Goal: Task Accomplishment & Management: Use online tool/utility

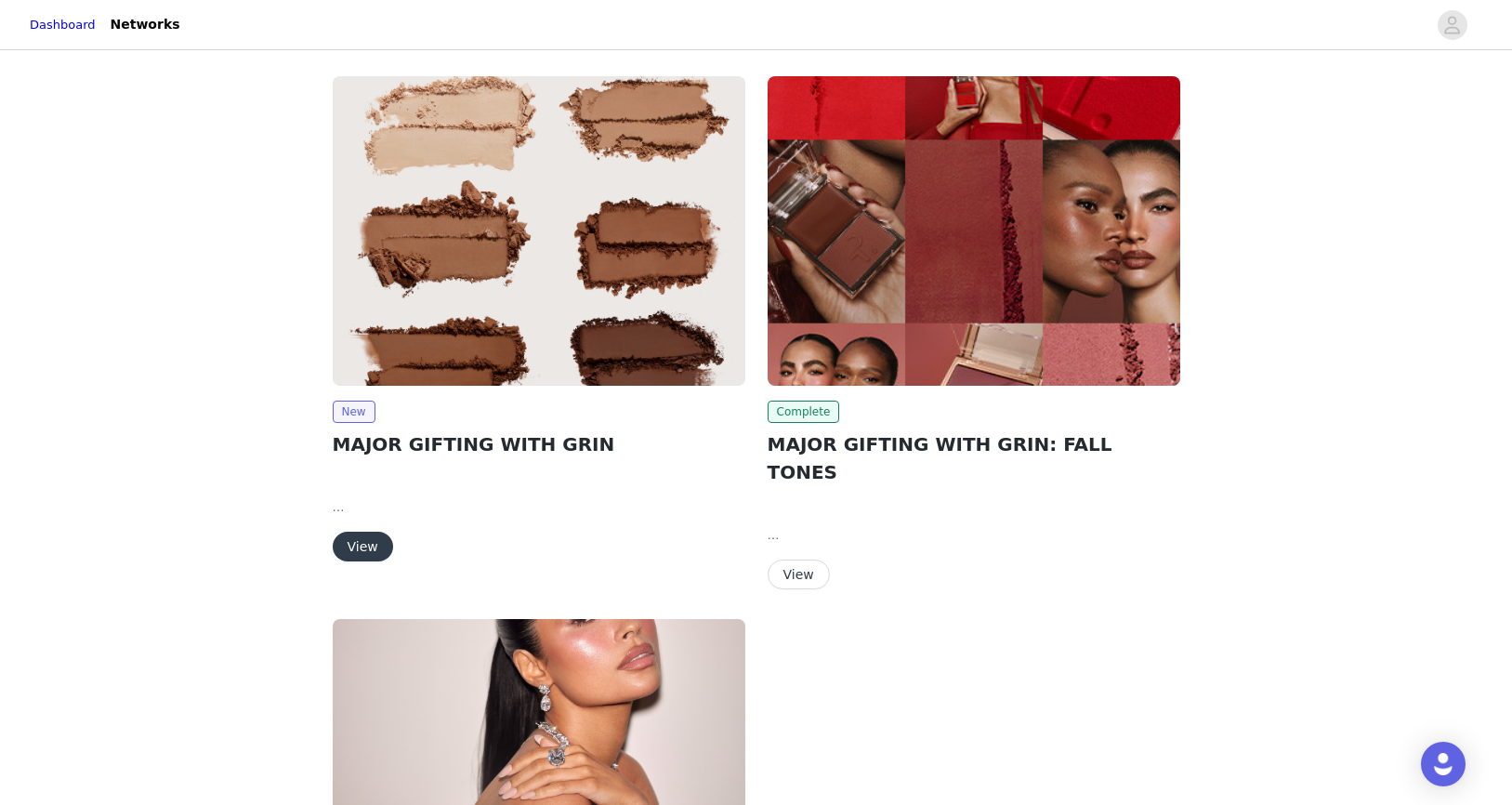
click at [410, 229] on img at bounding box center [540, 230] width 413 height 309
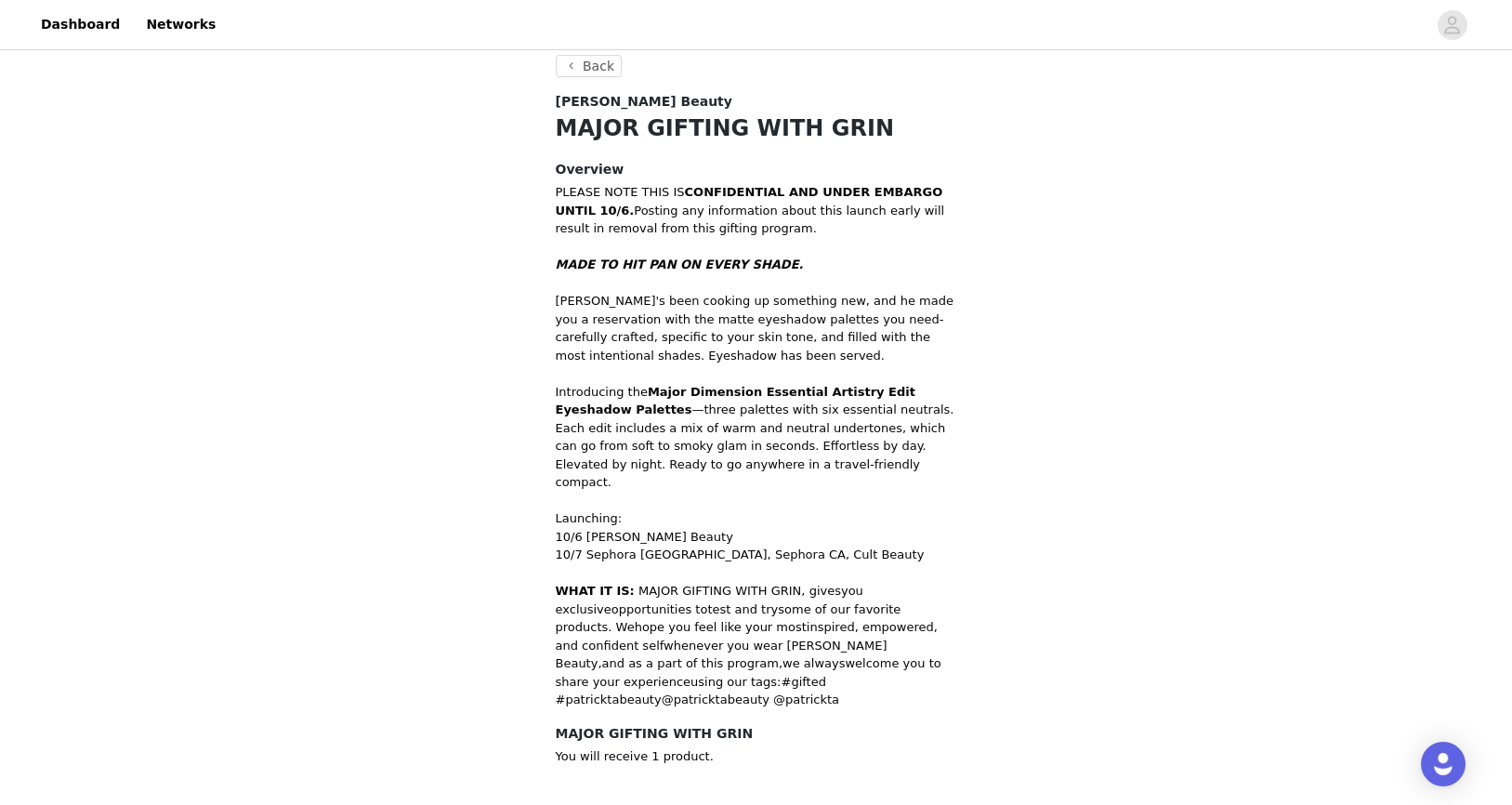
scroll to position [511, 0]
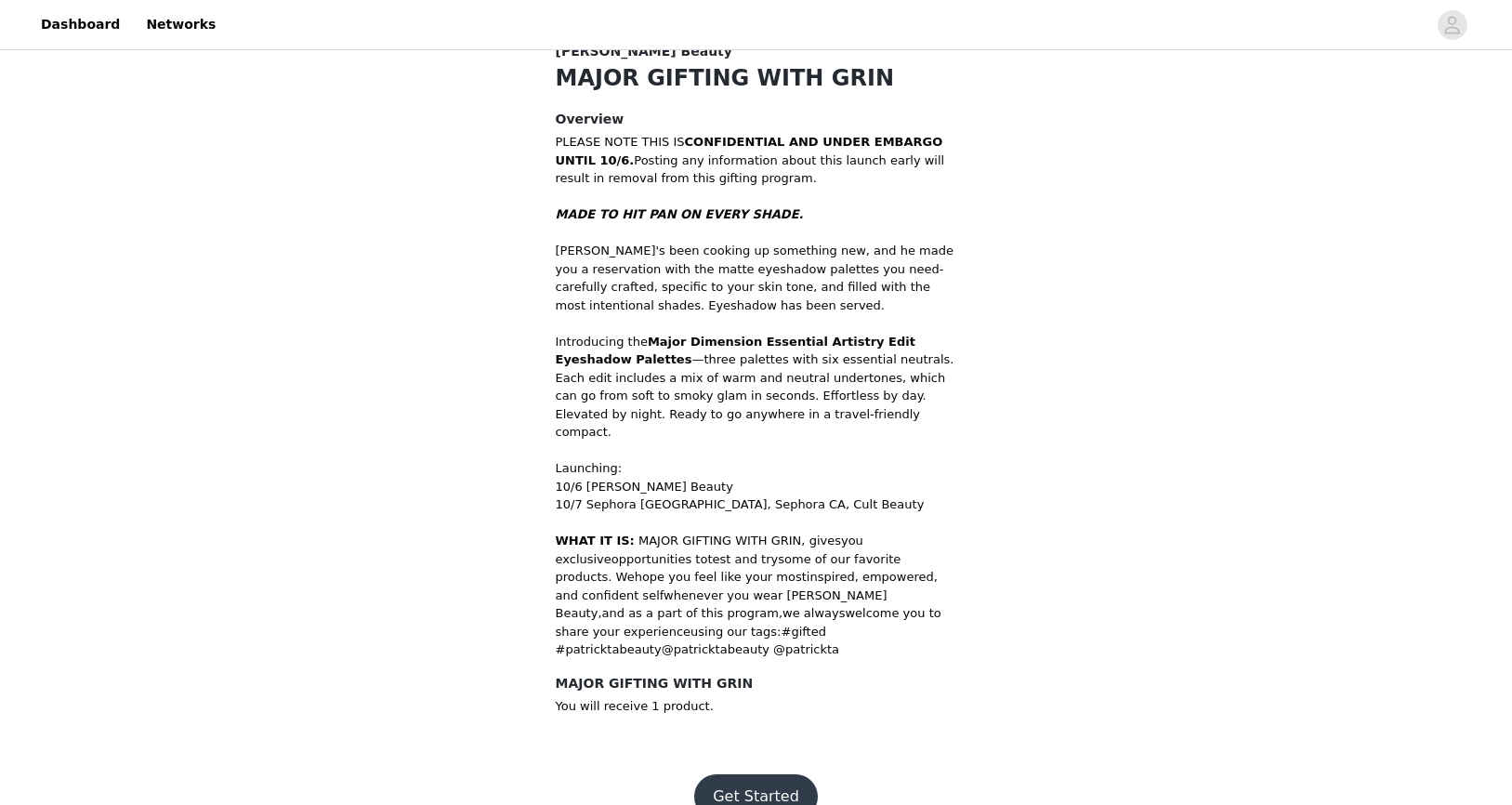
click at [751, 774] on button "Get Started" at bounding box center [756, 796] width 124 height 45
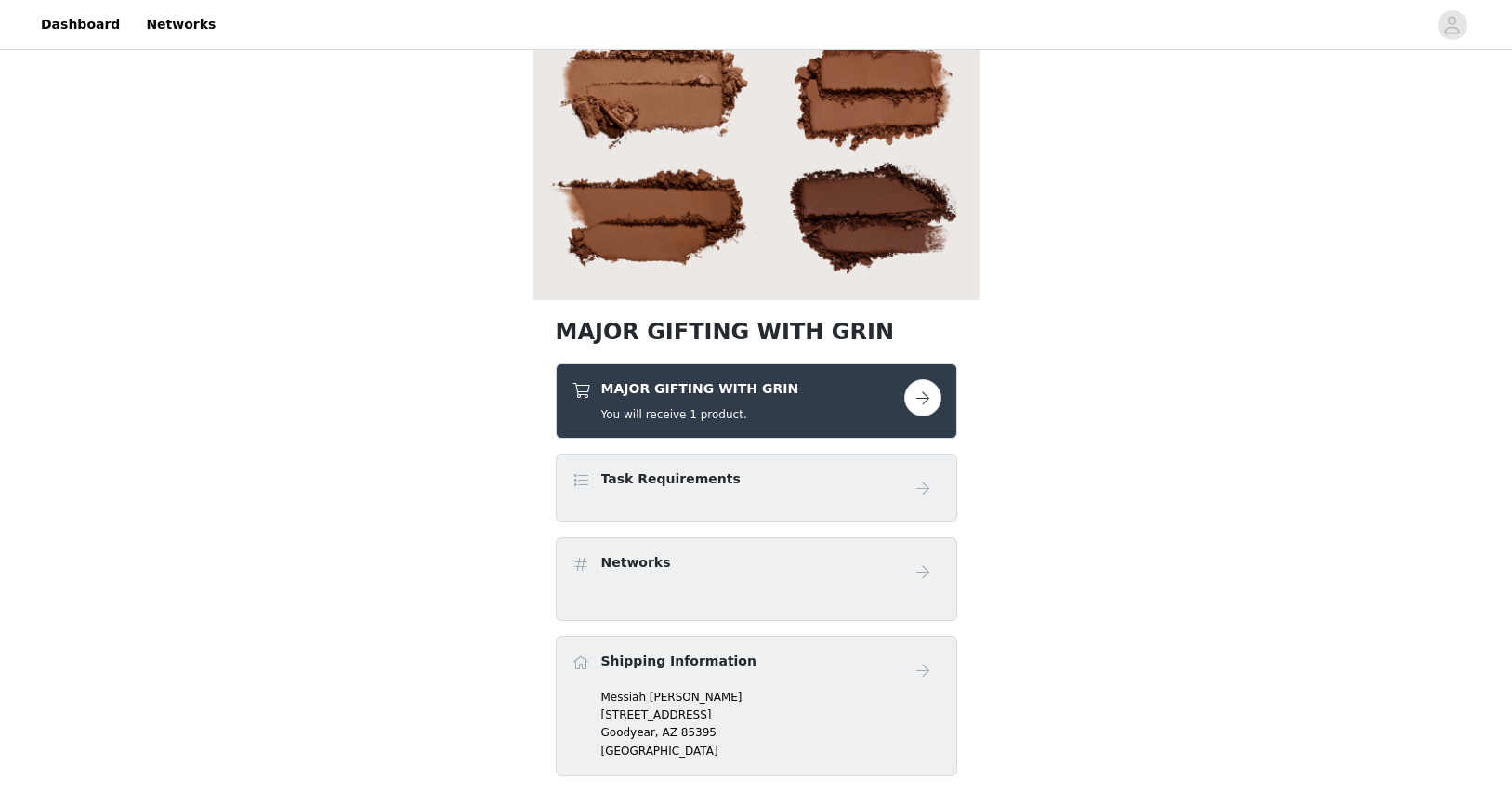
scroll to position [218, 0]
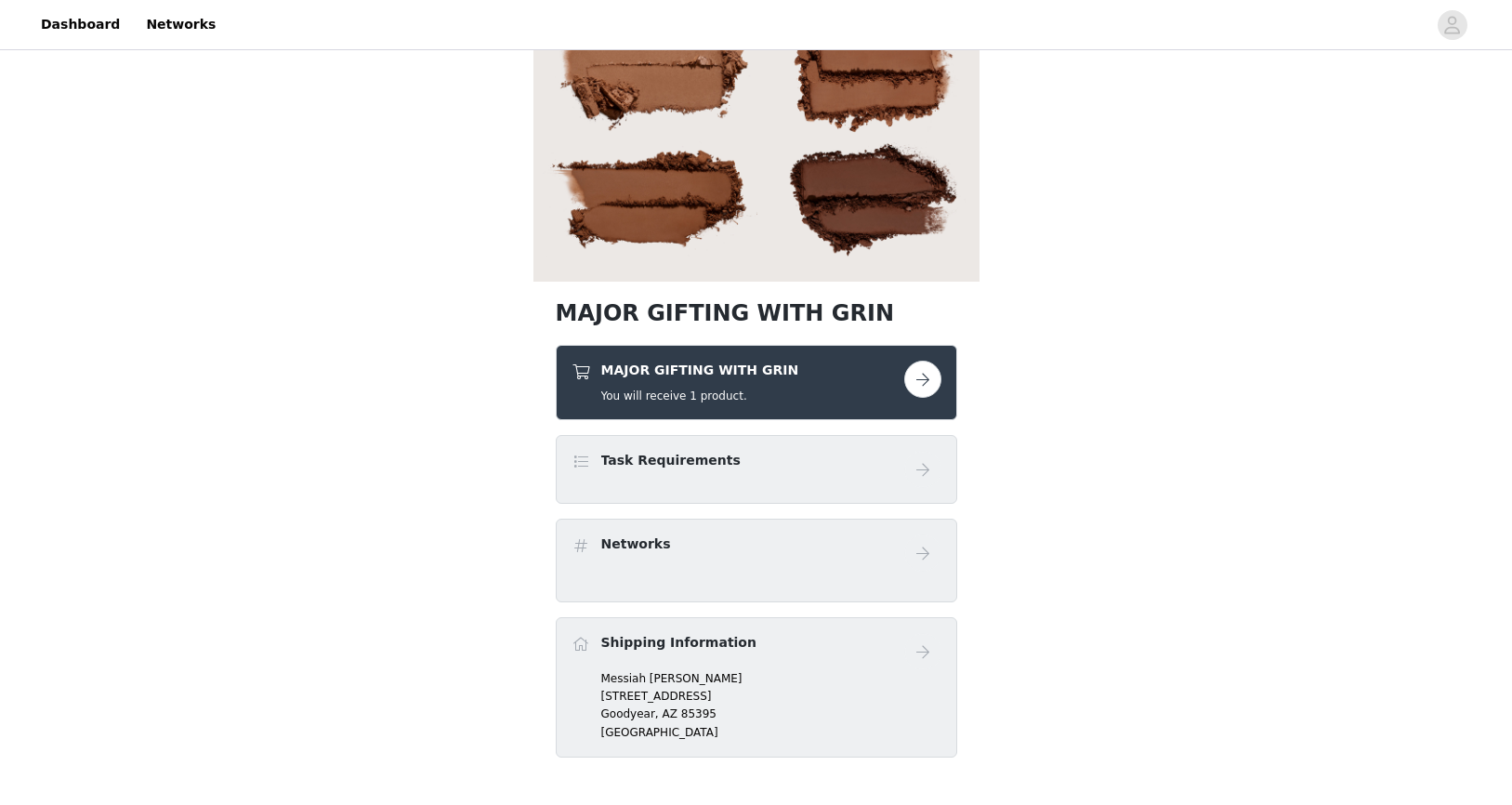
click at [619, 460] on h4 "Task Requirements" at bounding box center [671, 461] width 140 height 20
click at [928, 386] on button "button" at bounding box center [923, 379] width 37 height 37
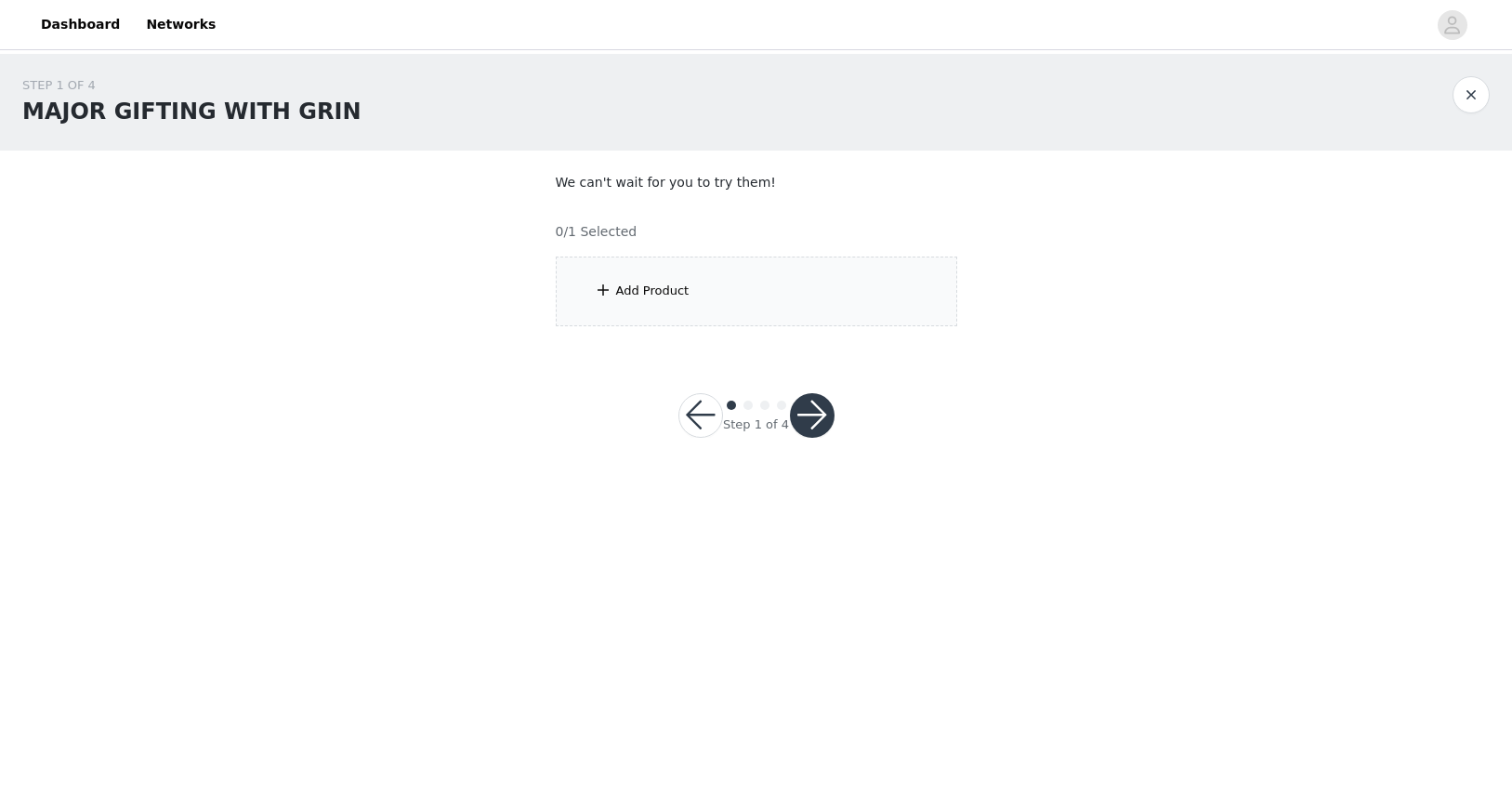
click at [666, 298] on div "Add Product" at bounding box center [653, 290] width 74 height 19
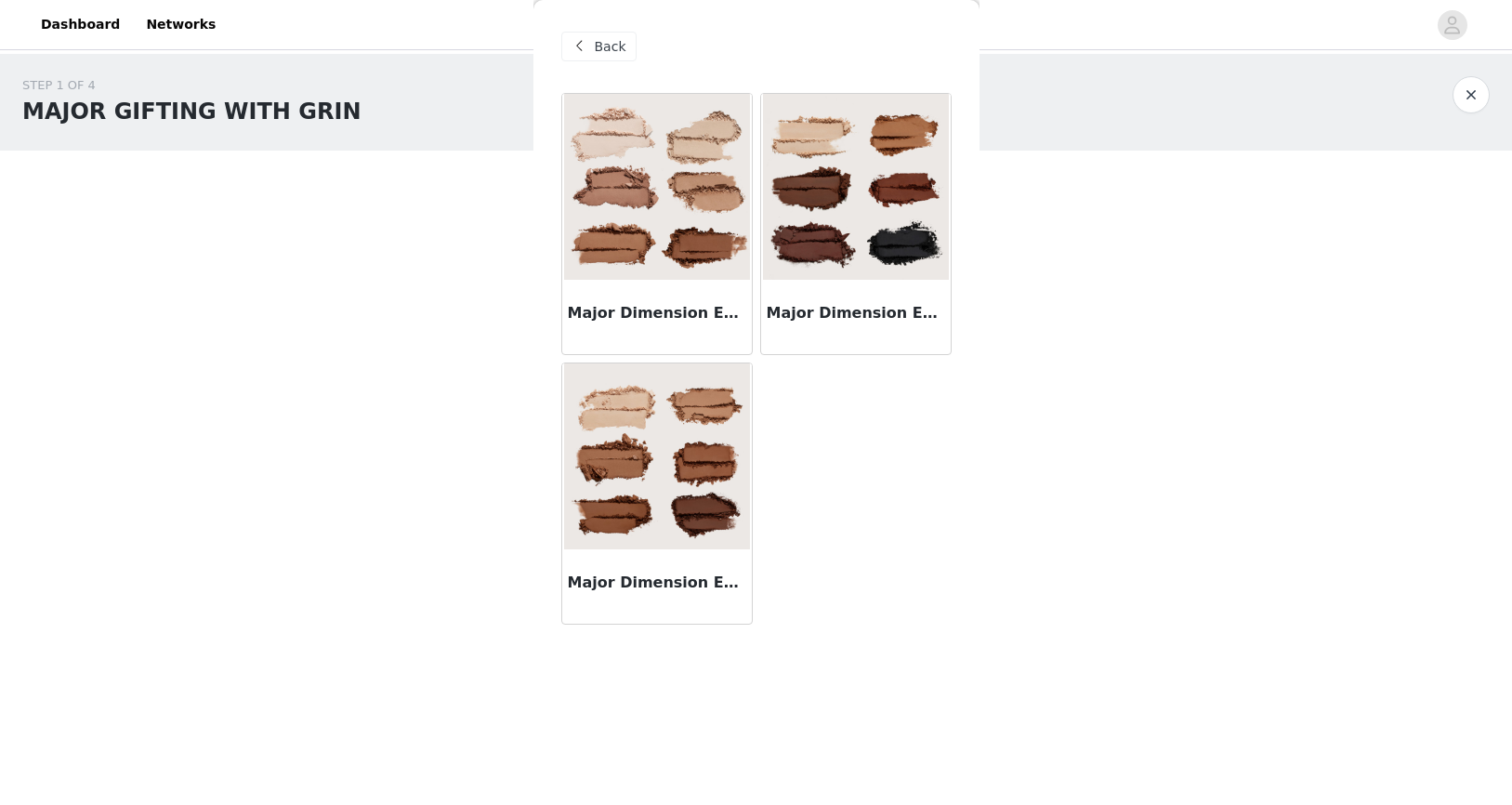
click at [666, 298] on div "Major Dimension Essential Artistry Edit Eyeshadow Palette - Light" at bounding box center [657, 317] width 189 height 75
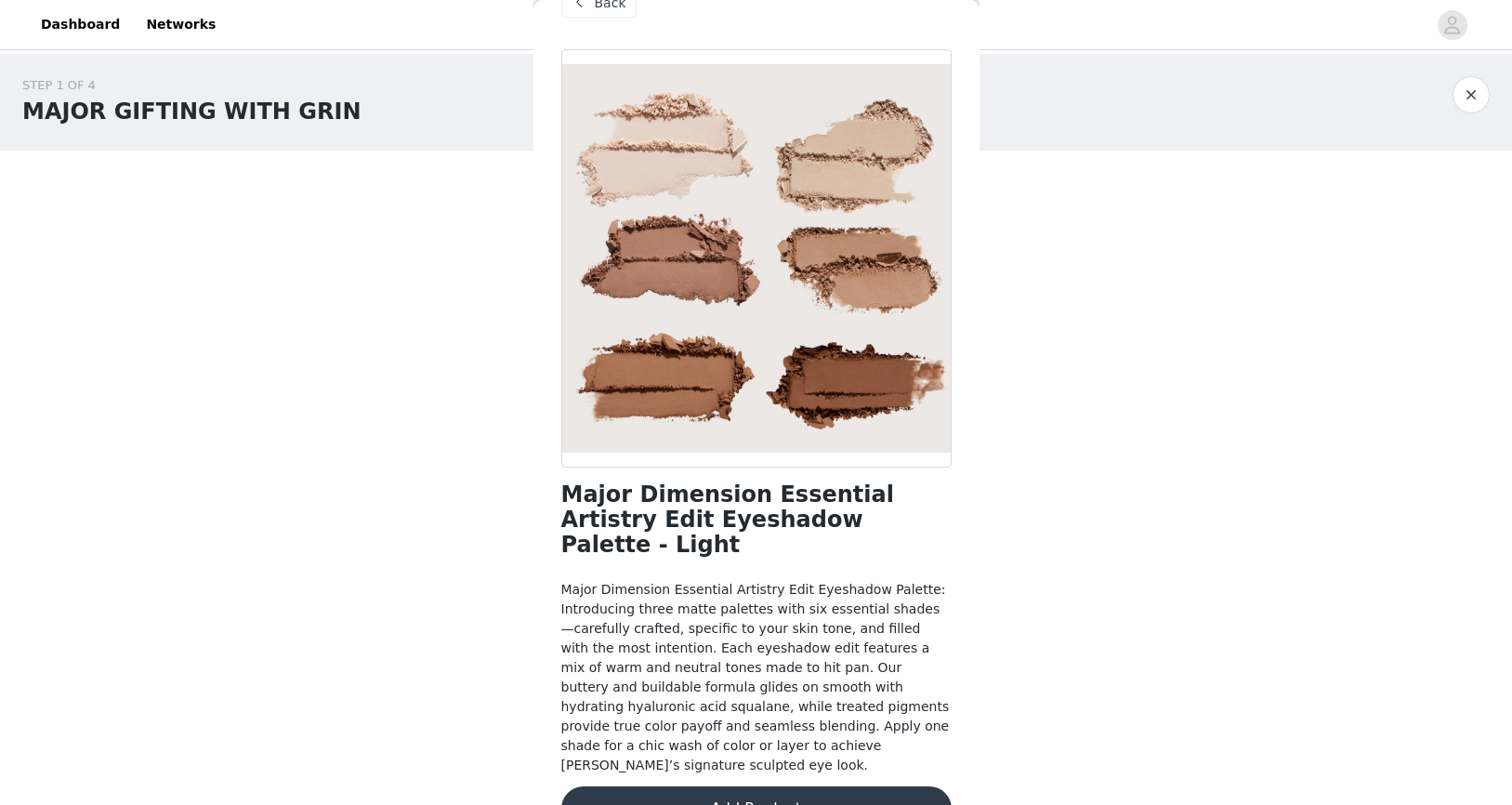
scroll to position [48, 0]
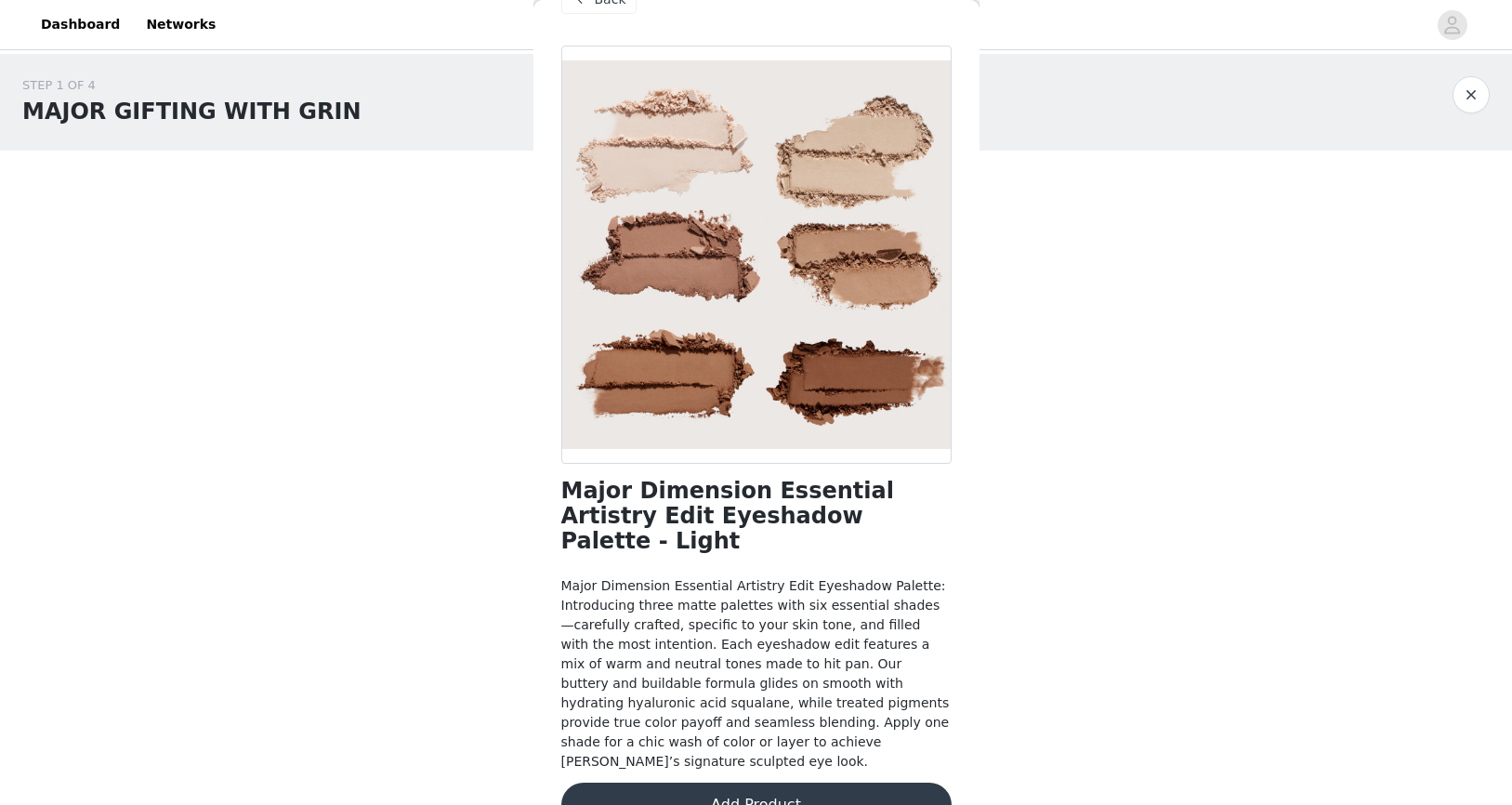
click at [662, 783] on button "Add Product" at bounding box center [756, 805] width 390 height 45
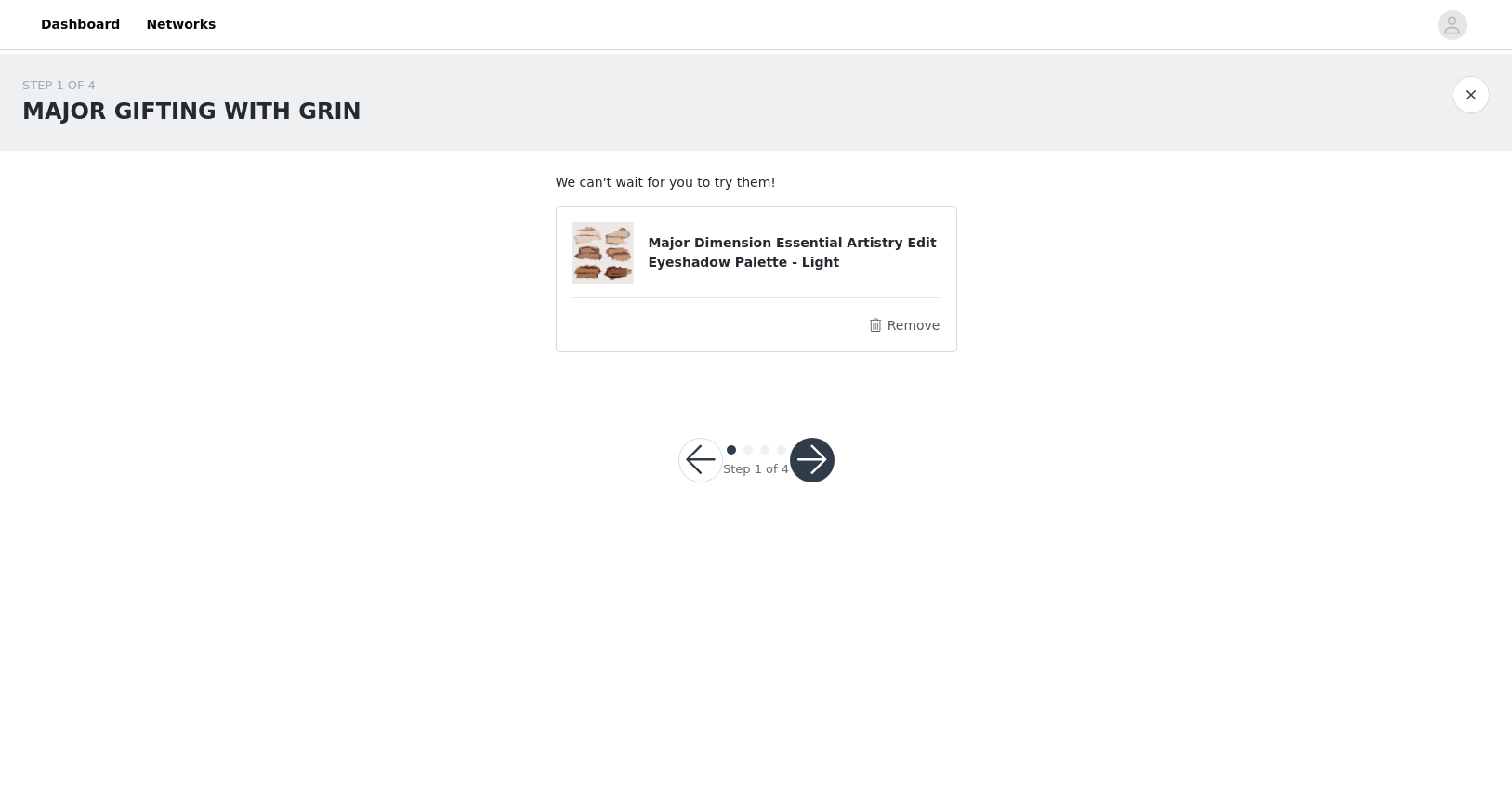
click at [809, 471] on button "button" at bounding box center [812, 460] width 45 height 45
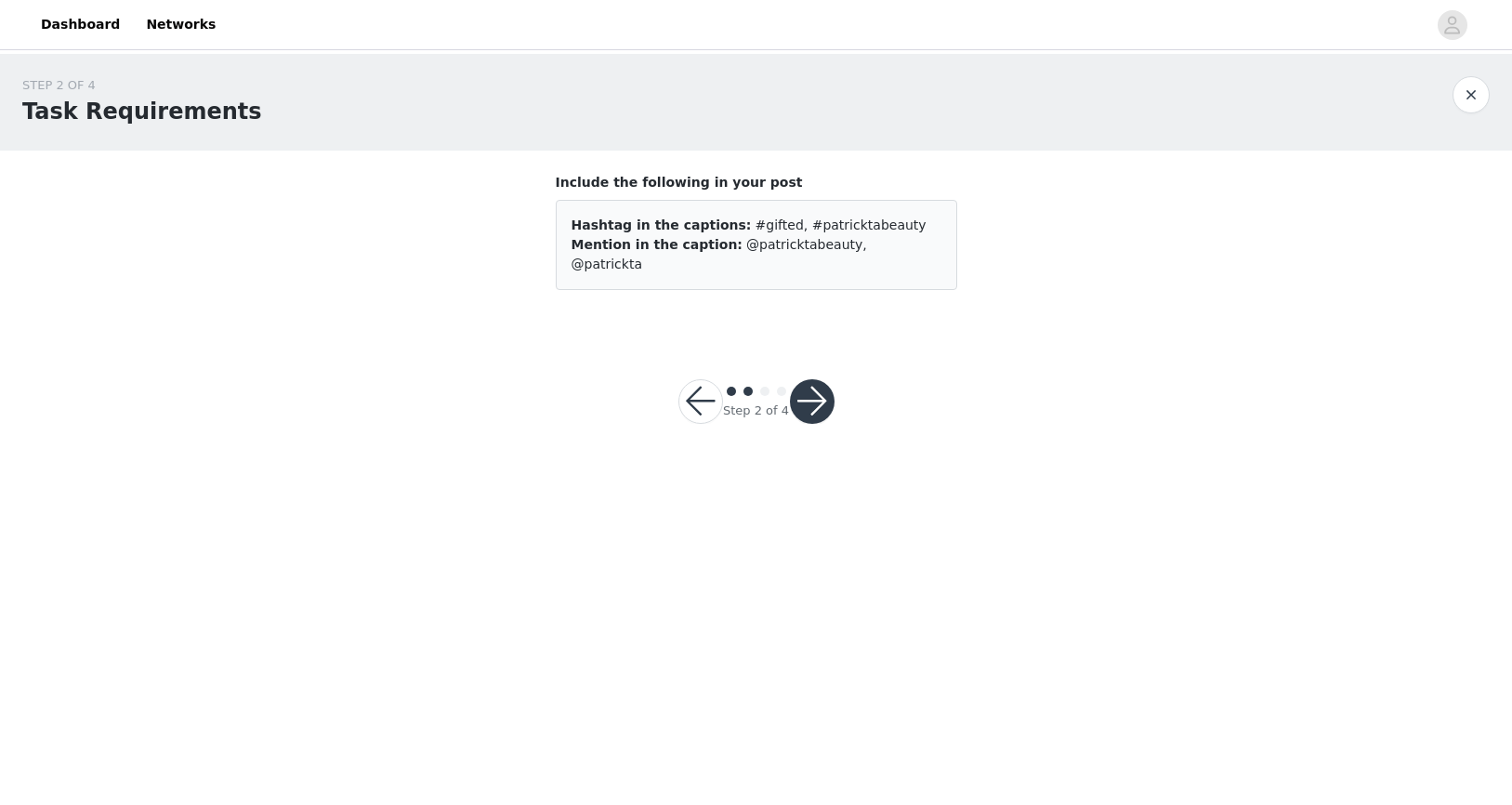
click at [1463, 96] on button "button" at bounding box center [1471, 94] width 37 height 37
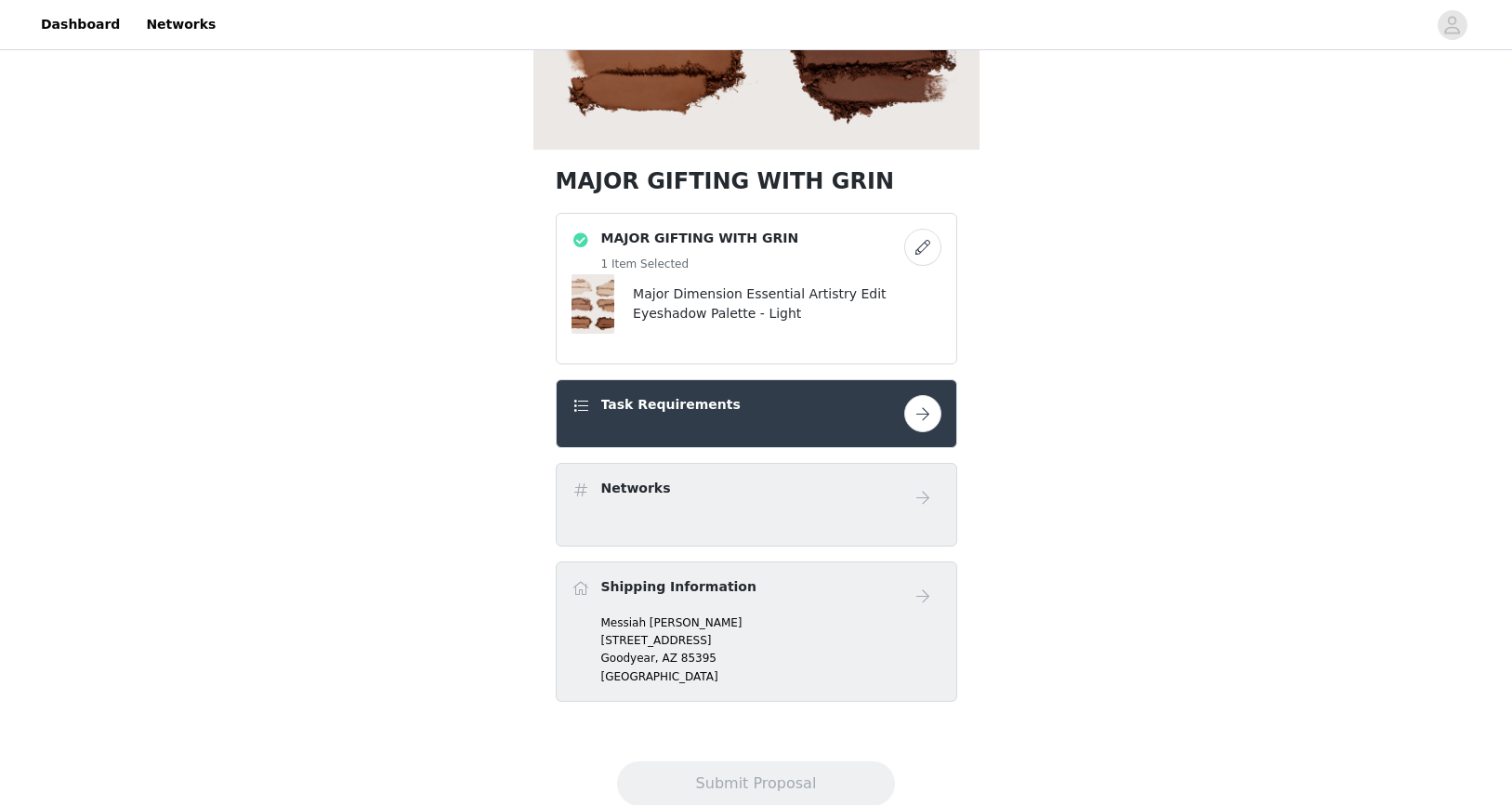
scroll to position [404, 0]
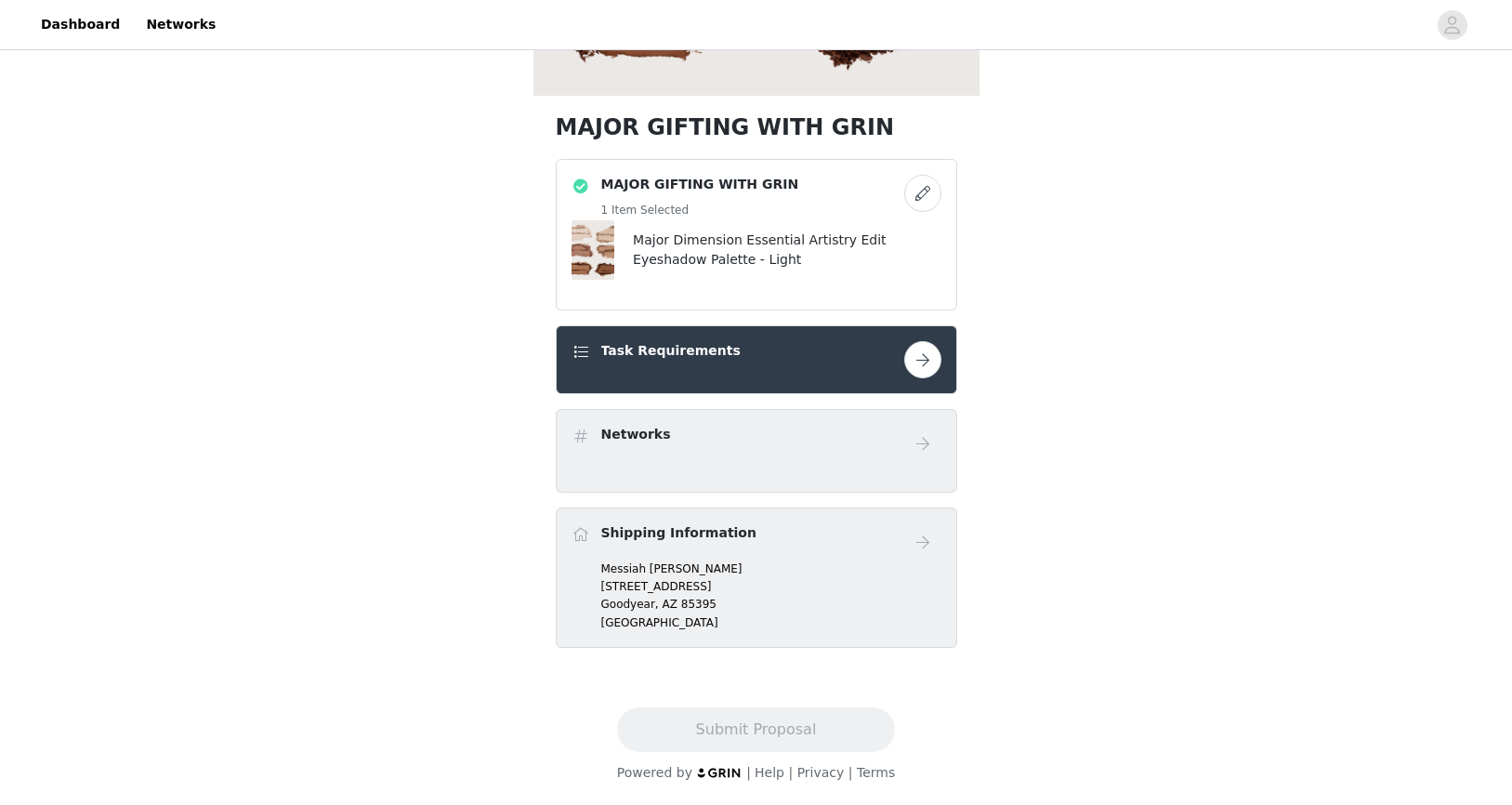
click at [926, 191] on button "button" at bounding box center [923, 193] width 37 height 37
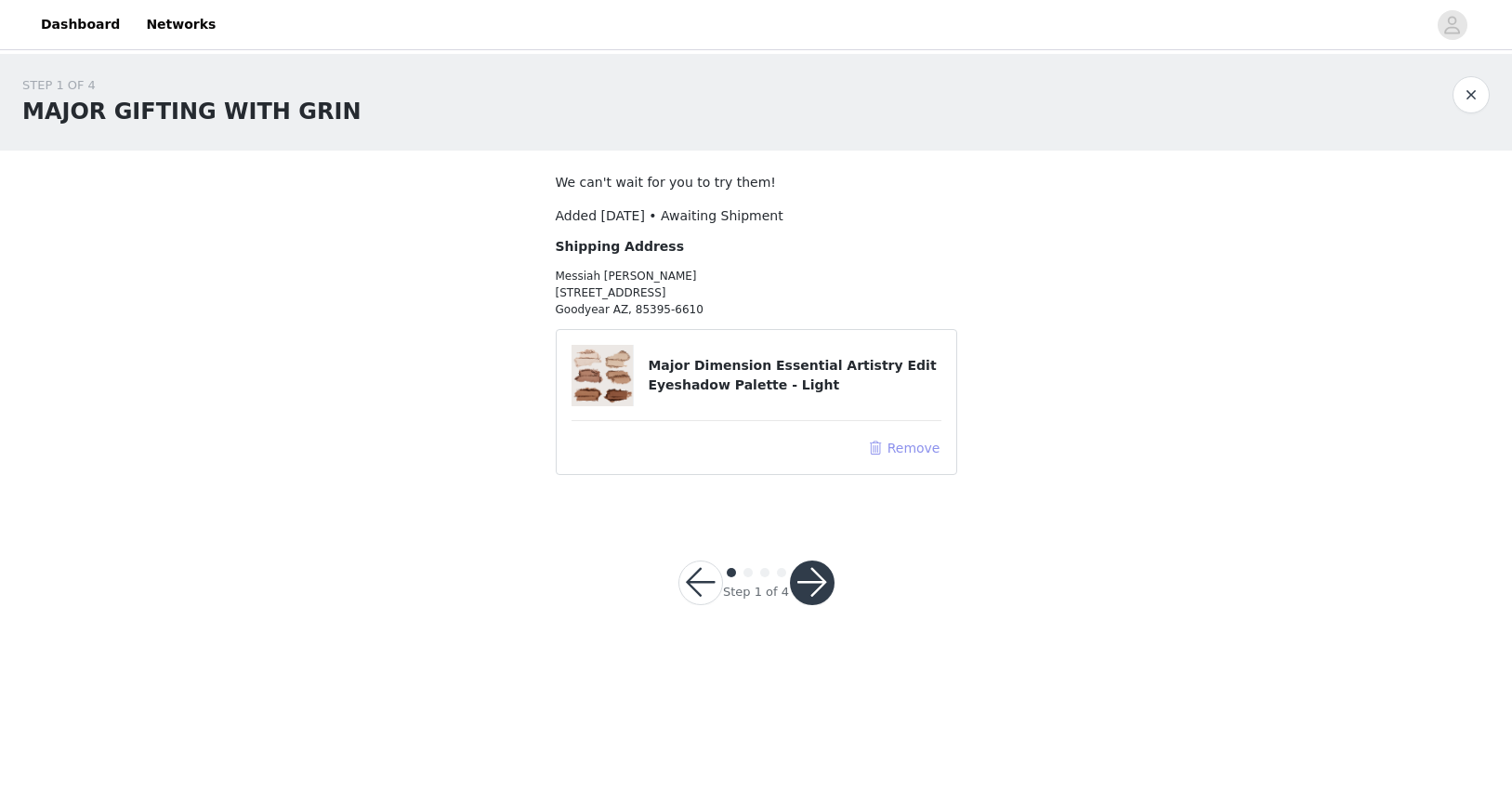
click at [900, 444] on button "Remove" at bounding box center [904, 448] width 75 height 22
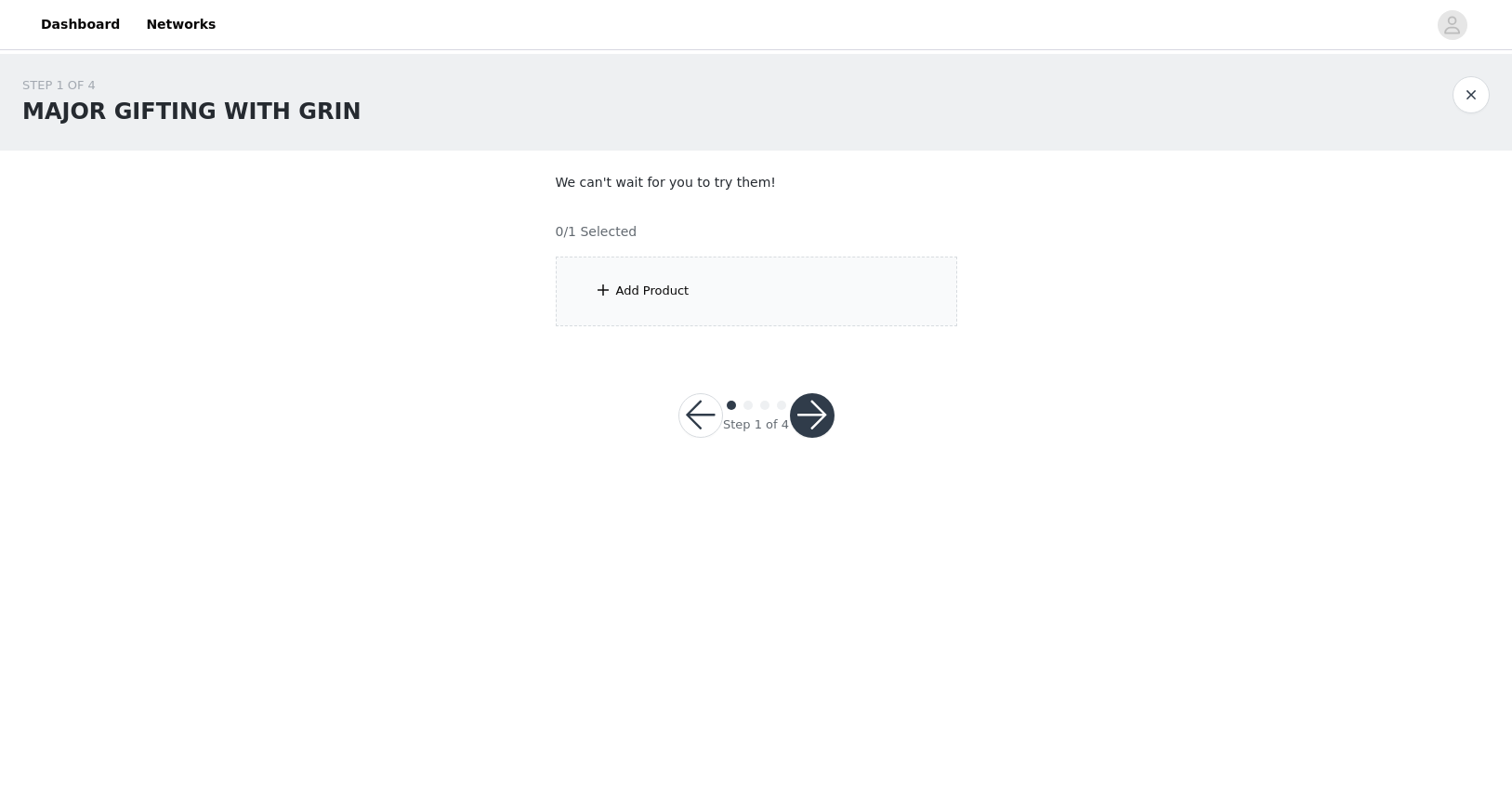
click at [1470, 93] on button "button" at bounding box center [1471, 94] width 37 height 37
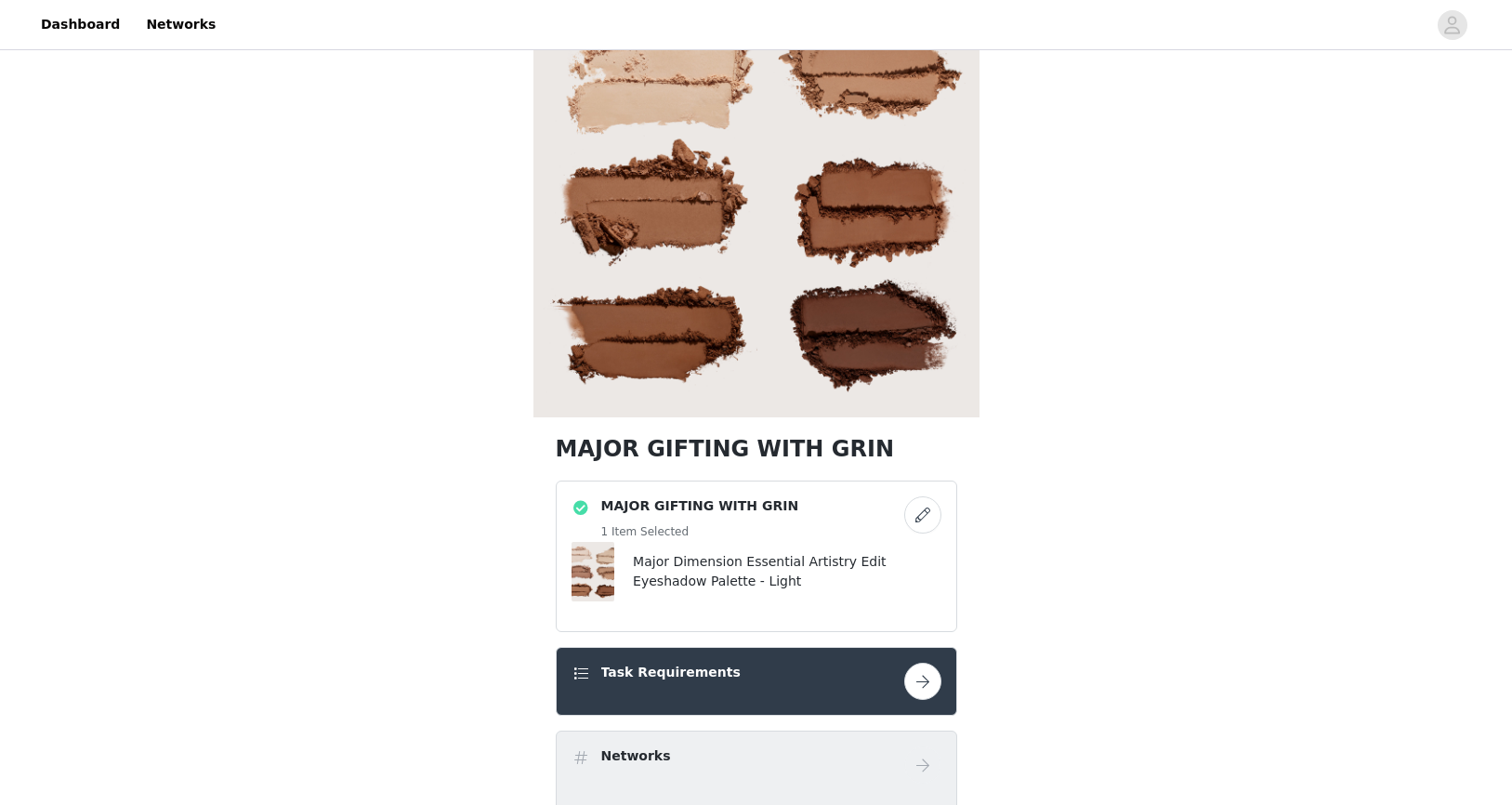
scroll to position [113, 0]
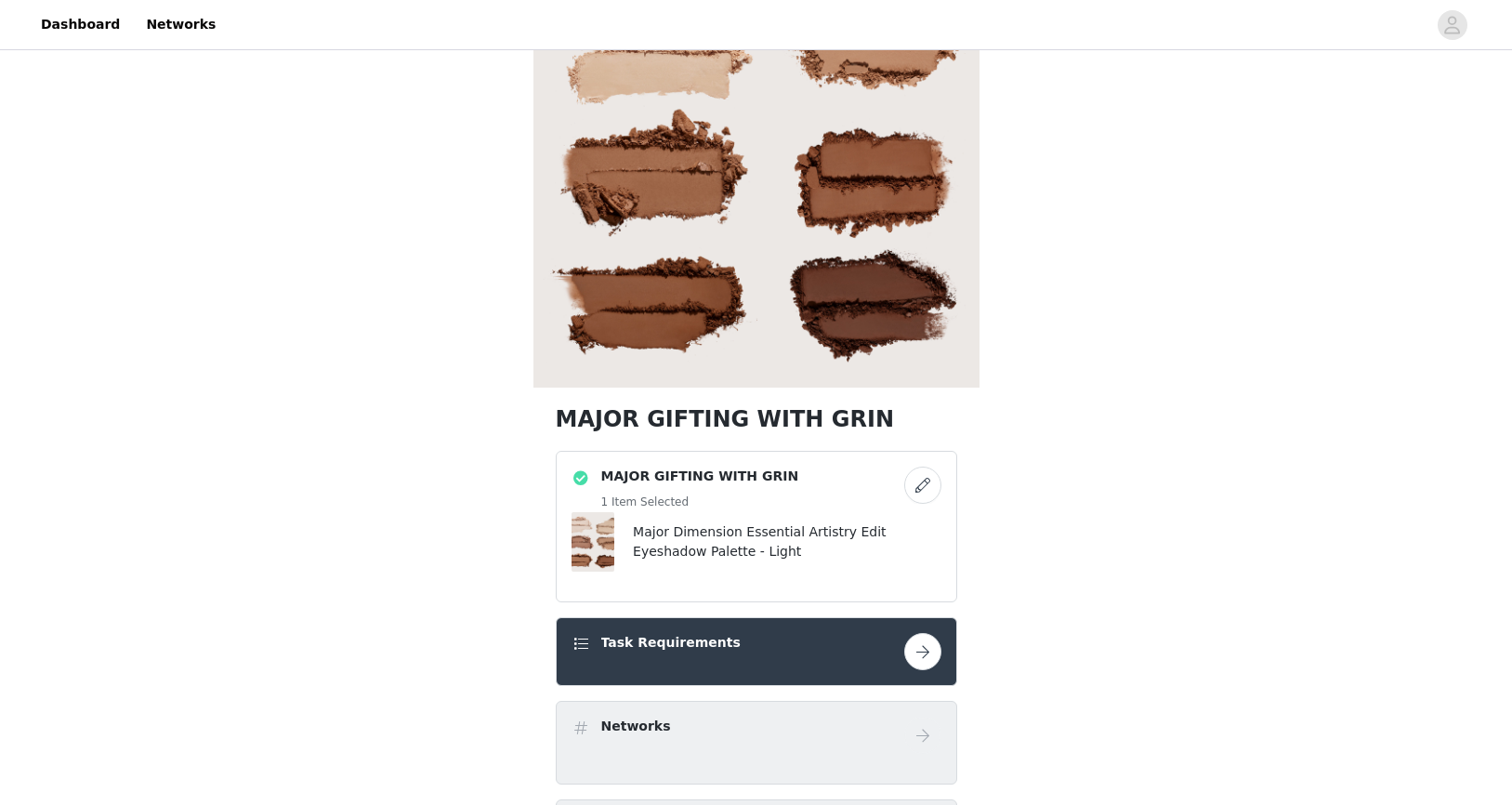
click at [923, 490] on button "button" at bounding box center [923, 485] width 37 height 37
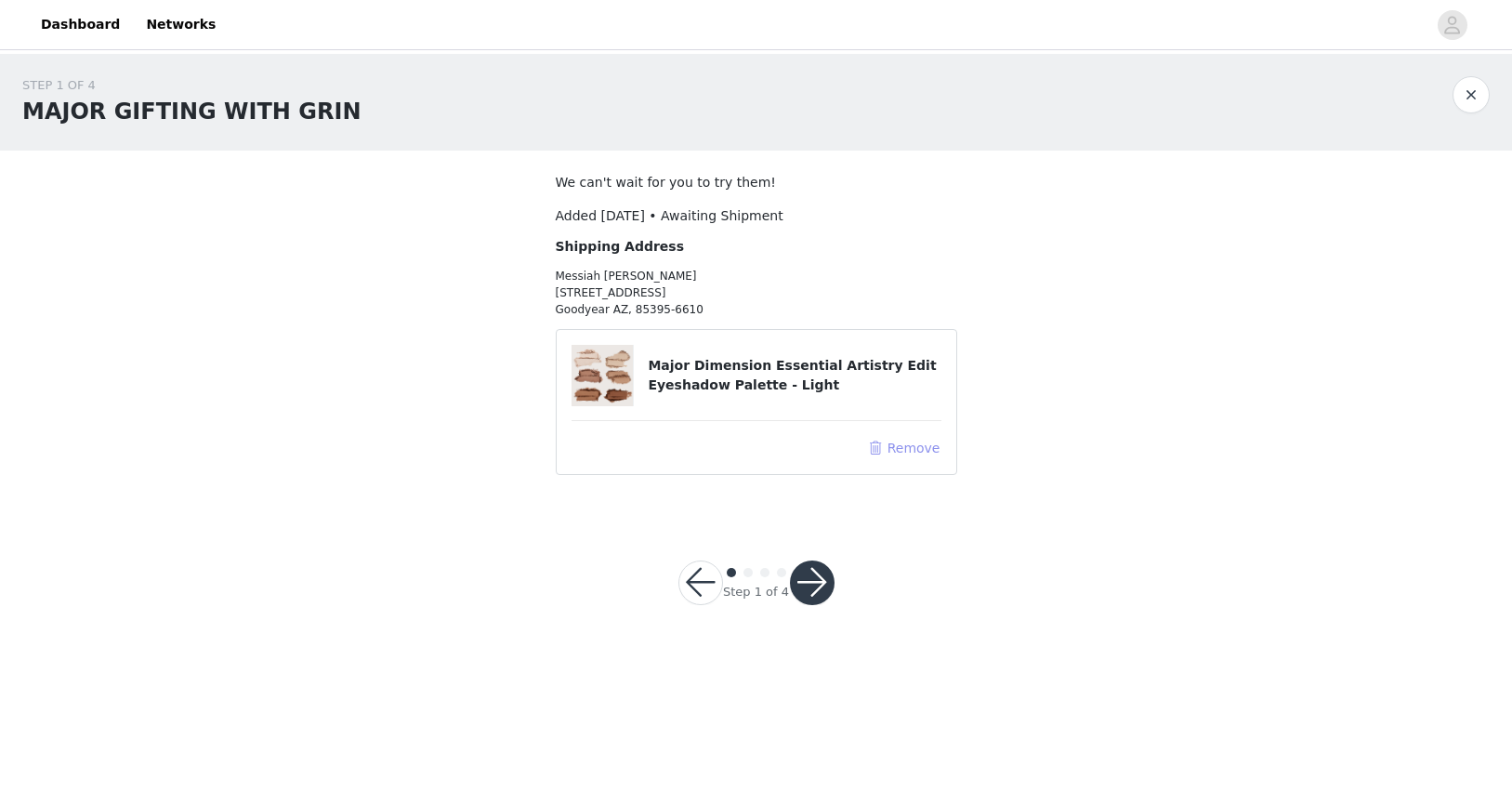
click at [889, 451] on button "Remove" at bounding box center [904, 448] width 75 height 22
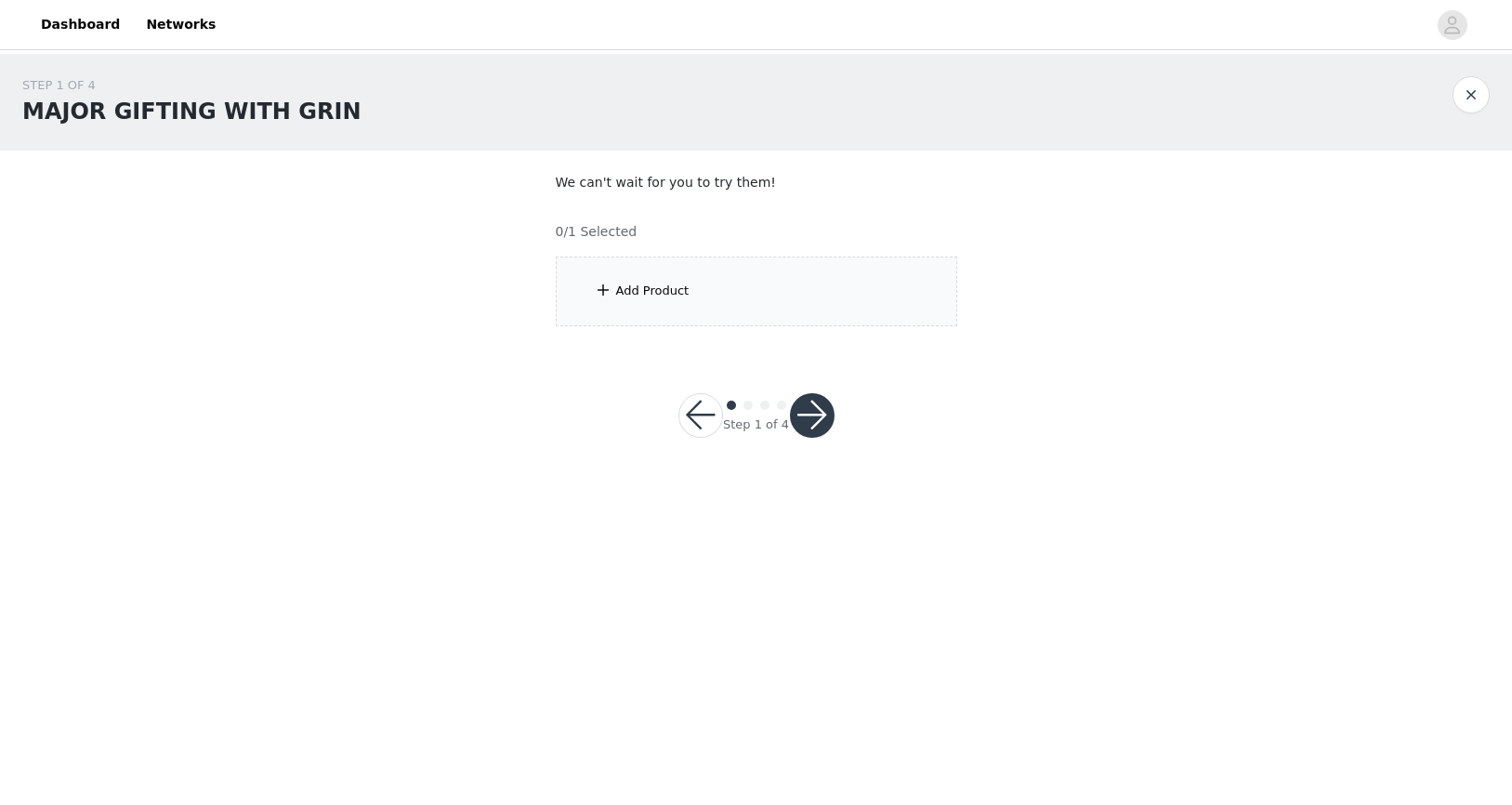
click at [812, 412] on button "button" at bounding box center [812, 415] width 45 height 45
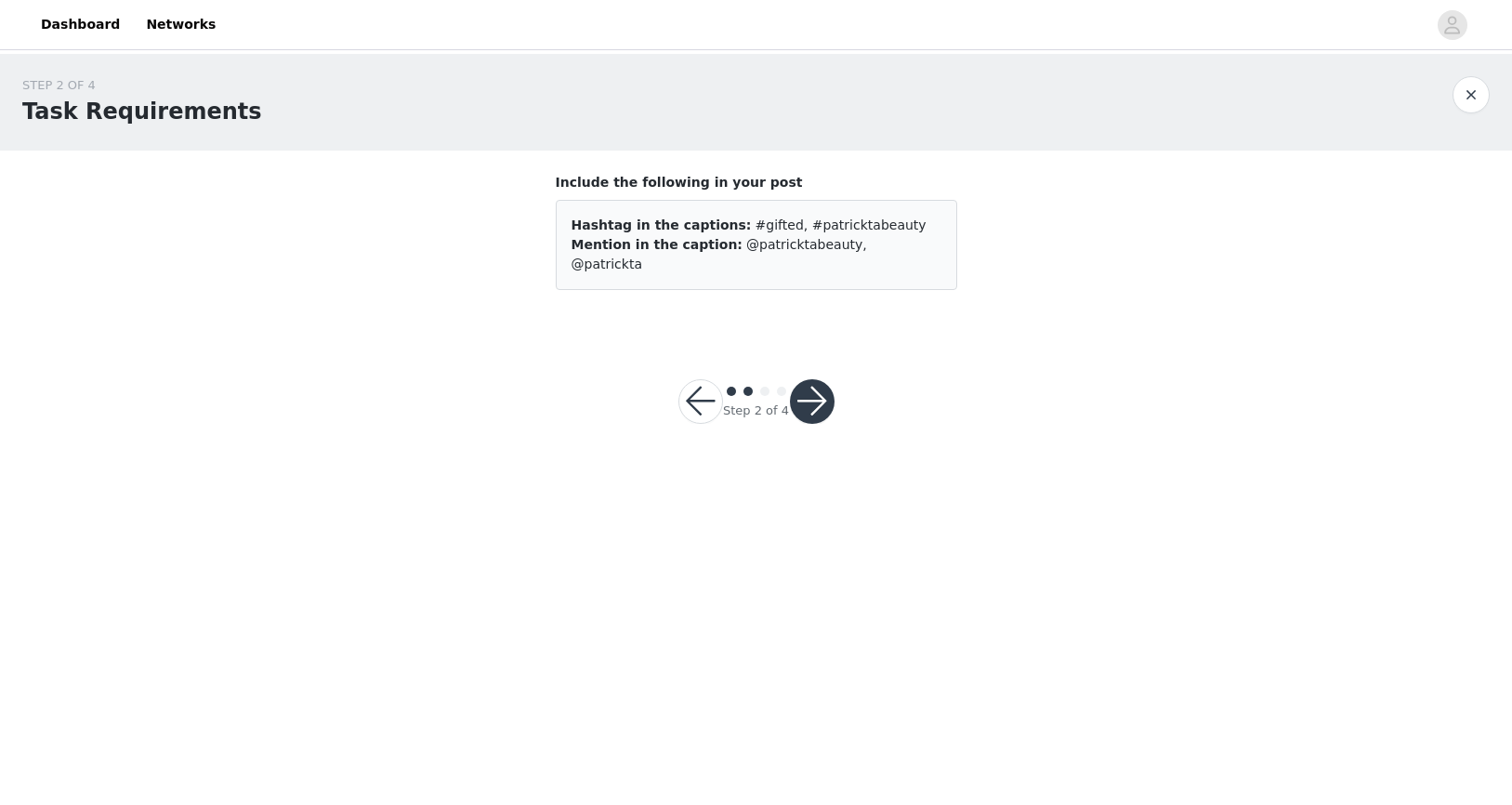
click at [1472, 91] on button "button" at bounding box center [1471, 94] width 37 height 37
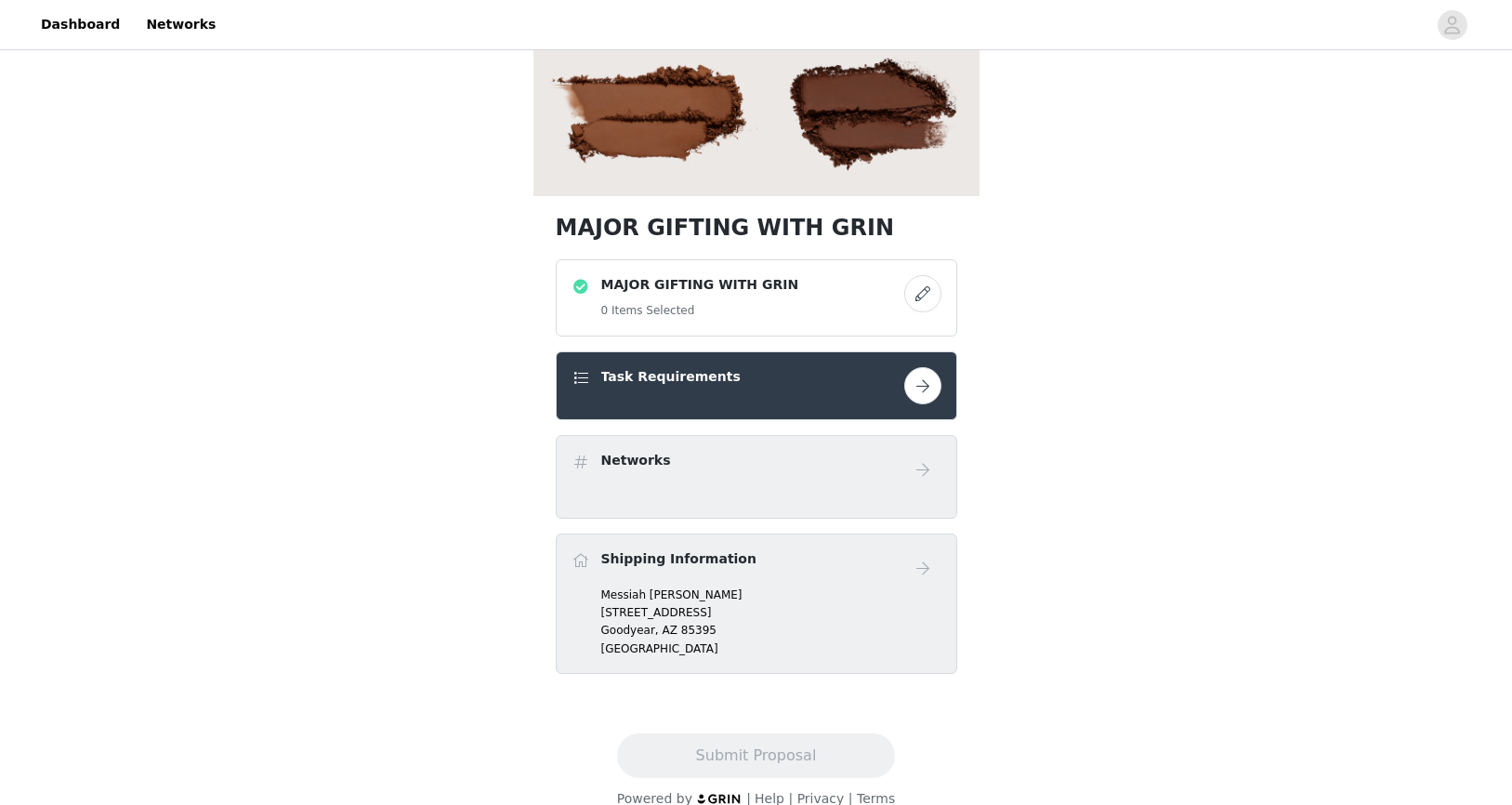
scroll to position [330, 0]
